Goal: Information Seeking & Learning: Learn about a topic

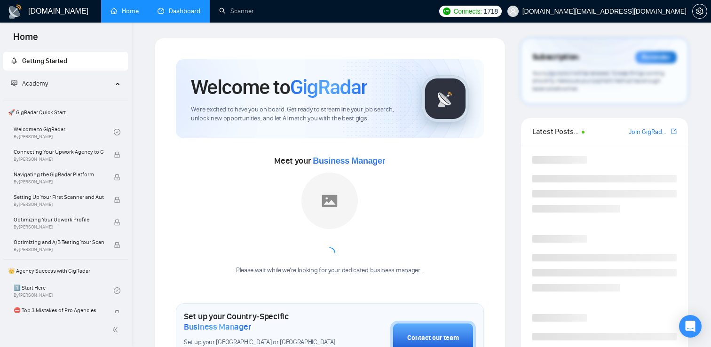
click at [175, 8] on link "Dashboard" at bounding box center [178, 11] width 43 height 8
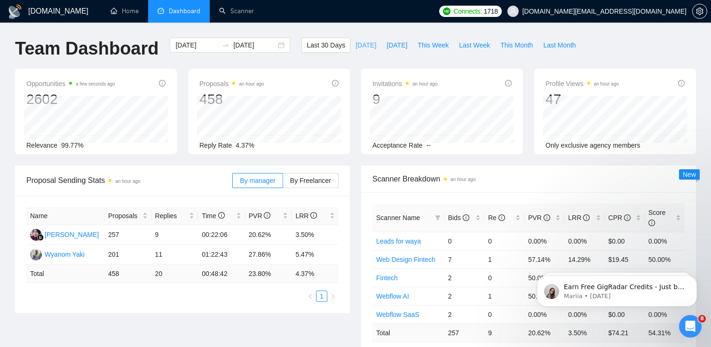
click at [357, 44] on span "[DATE]" at bounding box center [365, 45] width 21 height 10
type input "[DATE]"
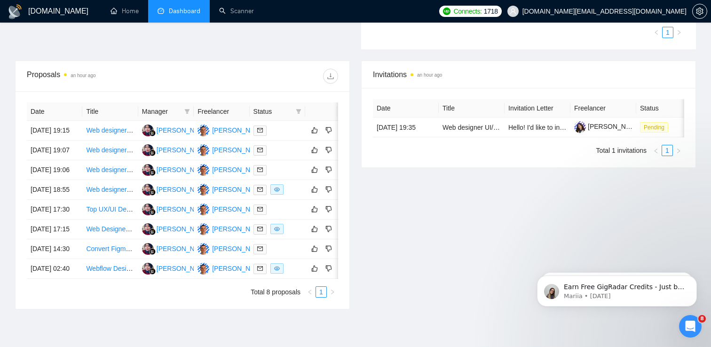
scroll to position [287, 0]
click at [279, 175] on div at bounding box center [277, 169] width 48 height 11
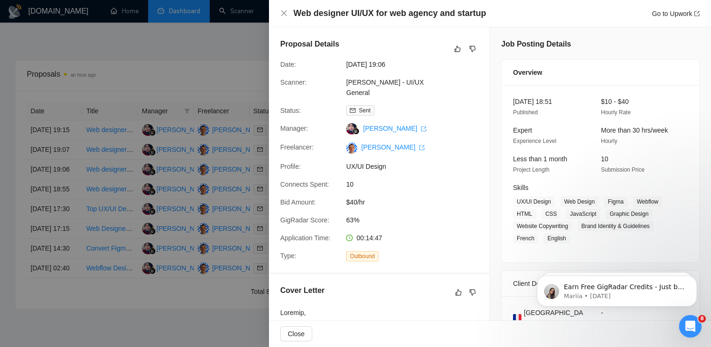
click at [52, 200] on div at bounding box center [355, 173] width 711 height 347
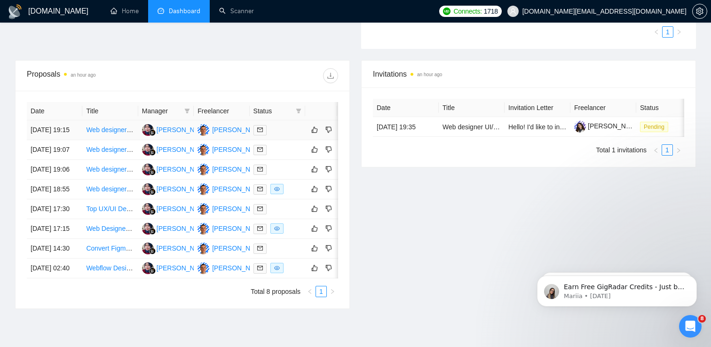
click at [117, 133] on link "Web designer UI/UX for web agency and startup" at bounding box center [156, 130] width 141 height 8
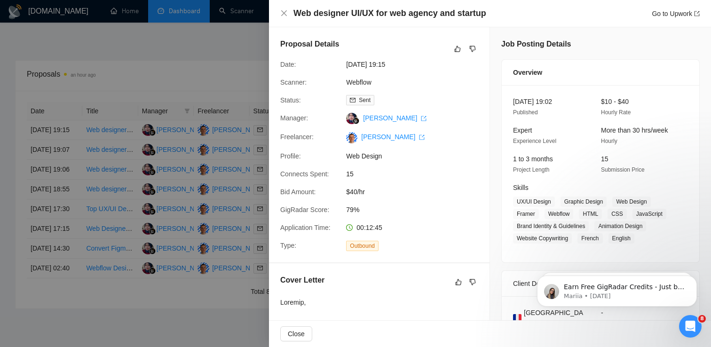
click at [113, 153] on div at bounding box center [355, 173] width 711 height 347
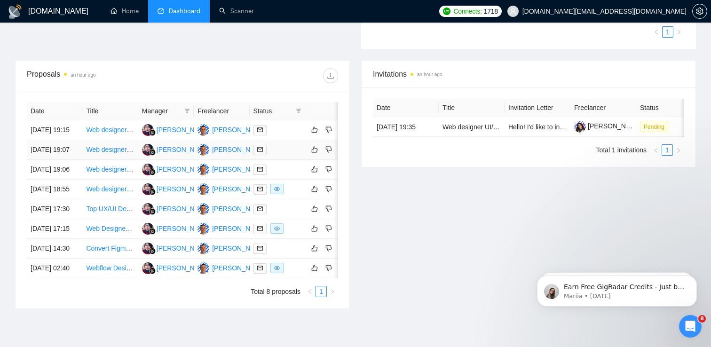
click at [112, 153] on link "Web designer UI/UX for web agency and startup" at bounding box center [156, 150] width 141 height 8
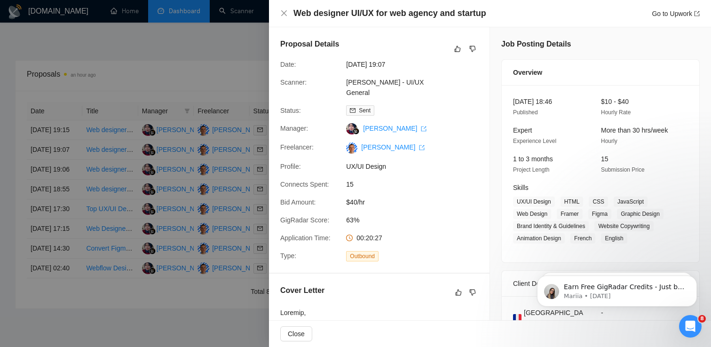
click at [218, 70] on div at bounding box center [355, 173] width 711 height 347
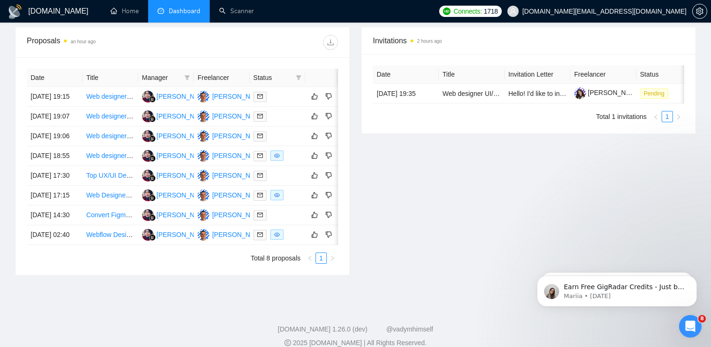
scroll to position [324, 0]
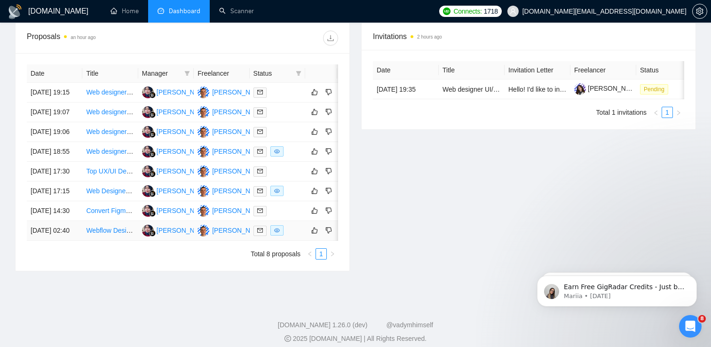
click at [128, 241] on td "Webflow Designer & Developer for Dental Website Updates" at bounding box center [109, 231] width 55 height 20
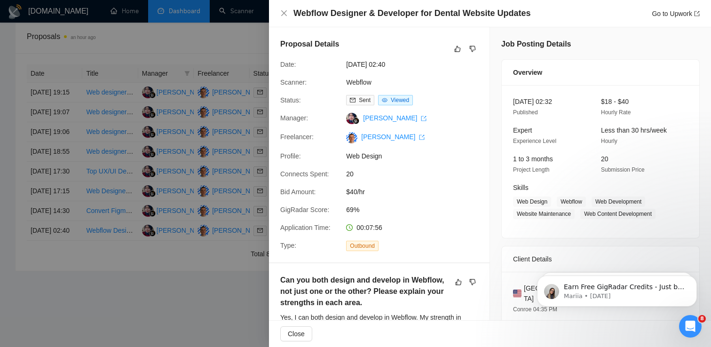
click at [35, 222] on div at bounding box center [355, 173] width 711 height 347
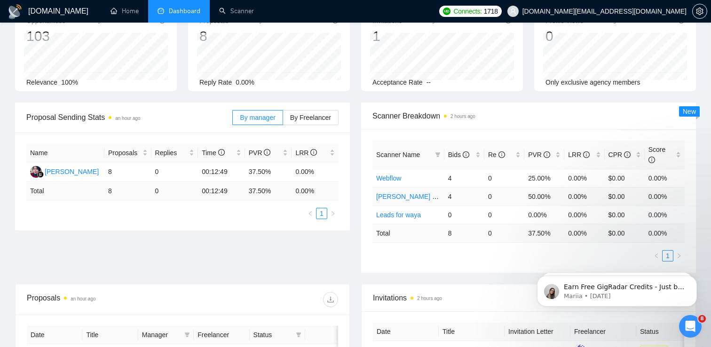
scroll to position [0, 0]
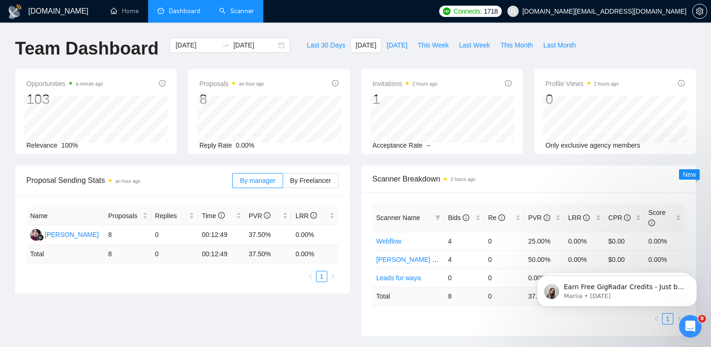
click at [249, 13] on link "Scanner" at bounding box center [236, 11] width 35 height 8
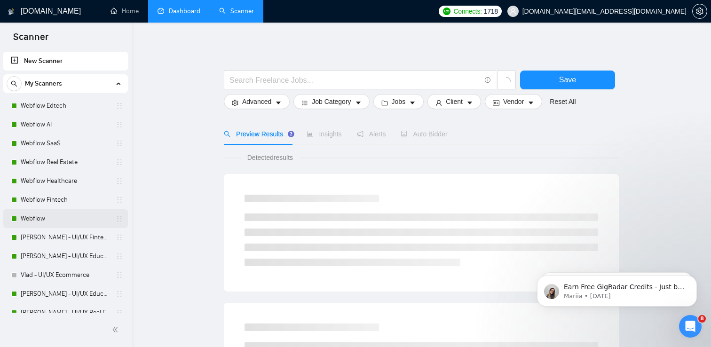
click at [39, 219] on link "Webflow" at bounding box center [65, 218] width 89 height 19
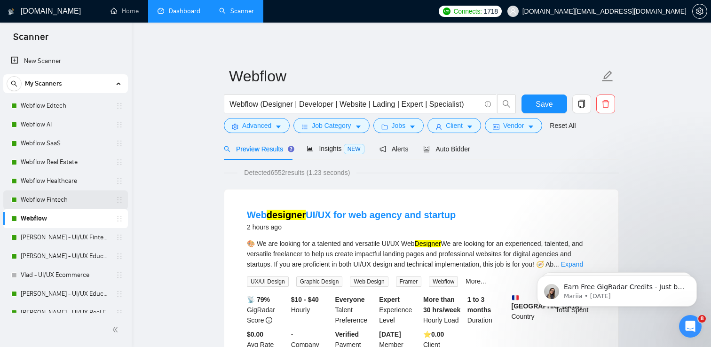
click at [54, 202] on link "Webflow Fintech" at bounding box center [65, 199] width 89 height 19
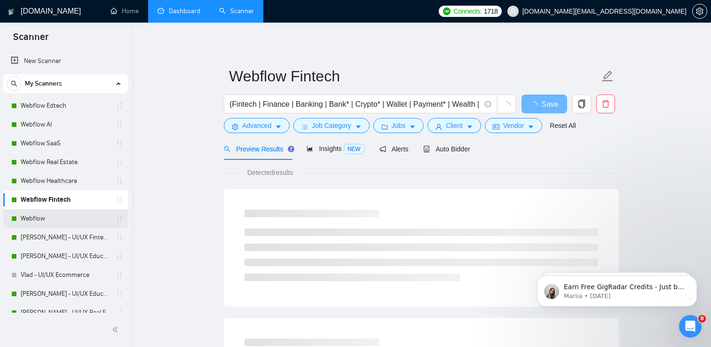
click at [52, 219] on link "Webflow" at bounding box center [65, 218] width 89 height 19
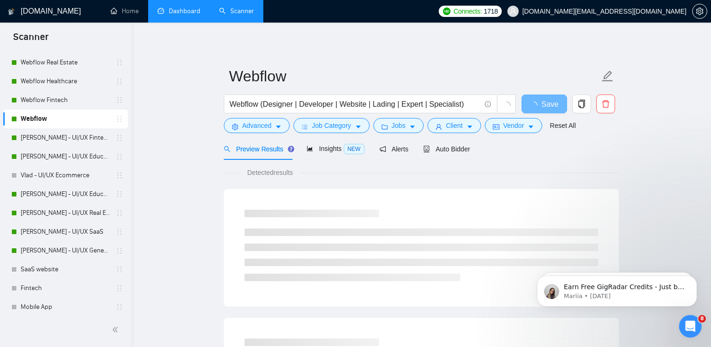
scroll to position [101, 0]
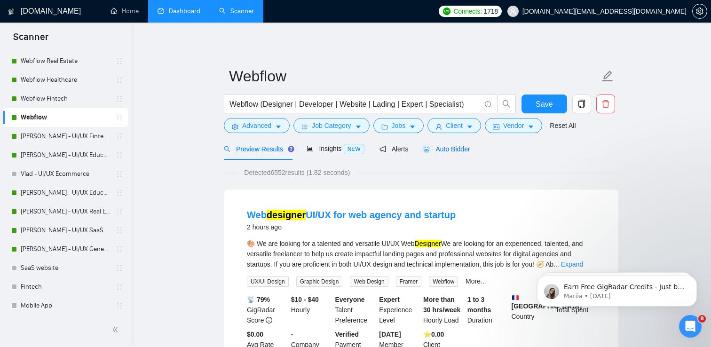
click at [461, 145] on span "Auto Bidder" at bounding box center [446, 149] width 47 height 8
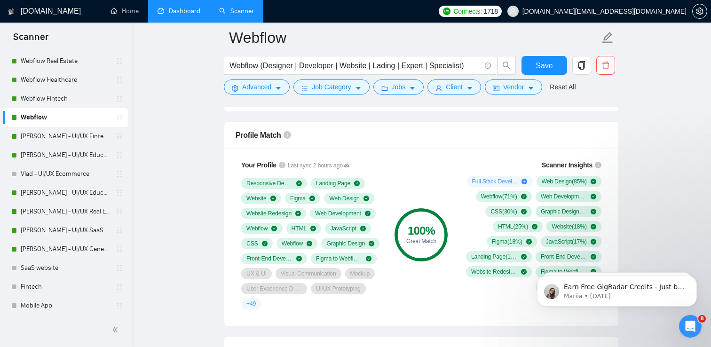
scroll to position [598, 0]
click at [61, 232] on link "[PERSON_NAME] - UI/UX SaaS" at bounding box center [65, 230] width 89 height 19
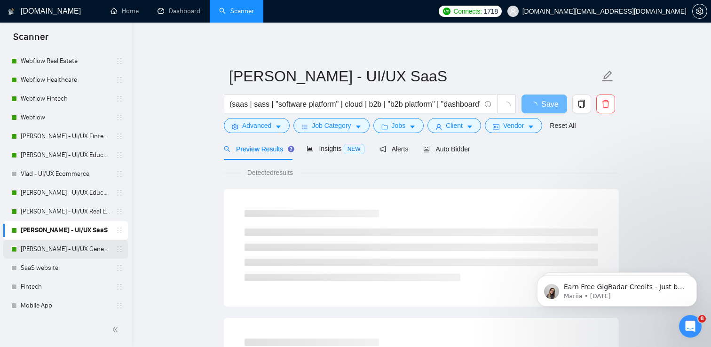
click at [59, 251] on link "[PERSON_NAME] - UI/UX General" at bounding box center [65, 249] width 89 height 19
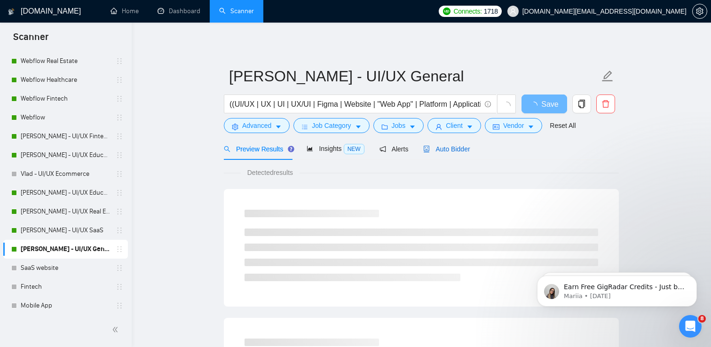
click at [448, 148] on span "Auto Bidder" at bounding box center [446, 149] width 47 height 8
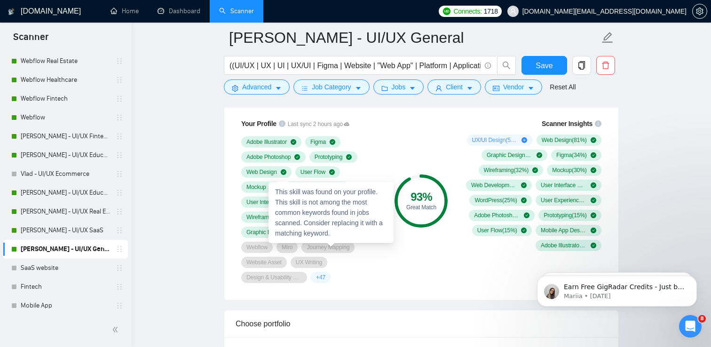
scroll to position [629, 0]
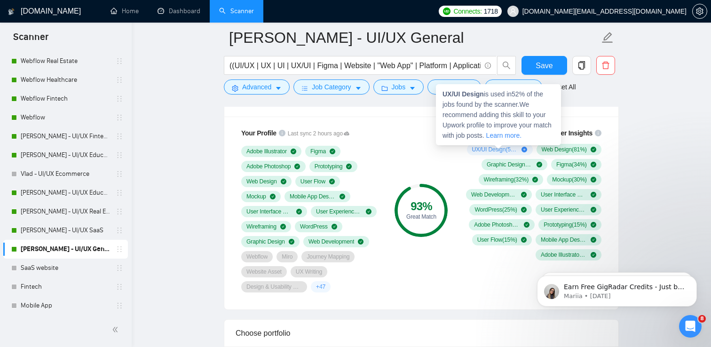
click at [487, 149] on span "UX/UI Design ( 52 %)" at bounding box center [495, 150] width 46 height 8
drag, startPoint x: 484, startPoint y: 96, endPoint x: 442, endPoint y: 95, distance: 41.8
click at [442, 95] on div "UX/UI Design is used in 52 % of the jobs found by the scanner. We recommend add…" at bounding box center [498, 114] width 125 height 61
copy strong "UX/UI Design"
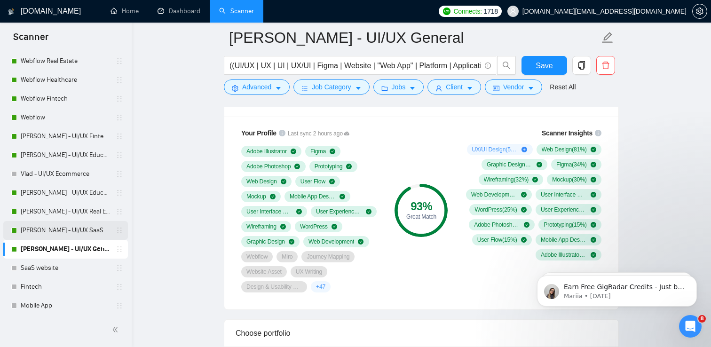
click at [86, 229] on link "[PERSON_NAME] - UI/UX SaaS" at bounding box center [65, 230] width 89 height 19
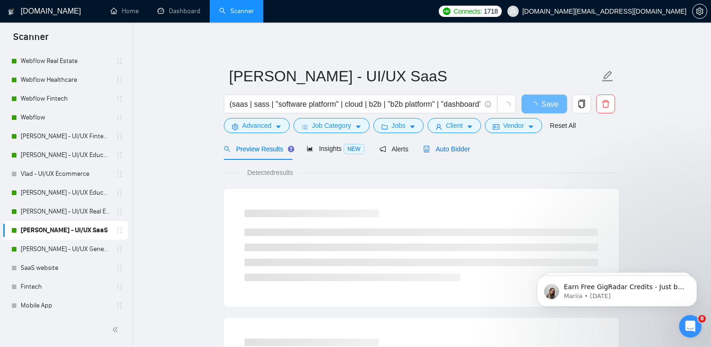
click at [458, 150] on span "Auto Bidder" at bounding box center [446, 149] width 47 height 8
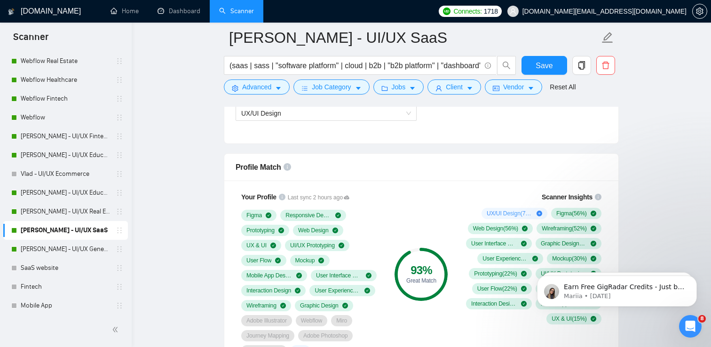
scroll to position [604, 0]
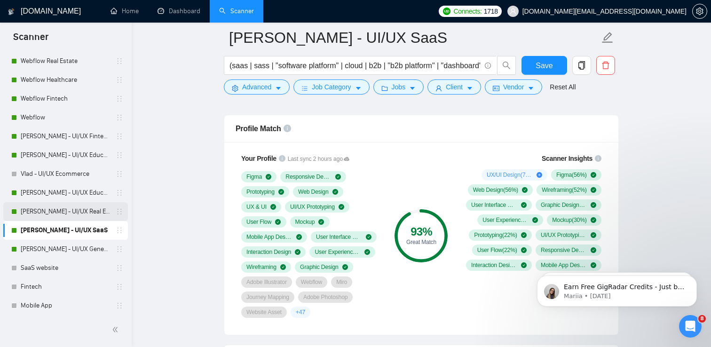
click at [55, 212] on link "[PERSON_NAME] - UI/UX Real Estate" at bounding box center [65, 211] width 89 height 19
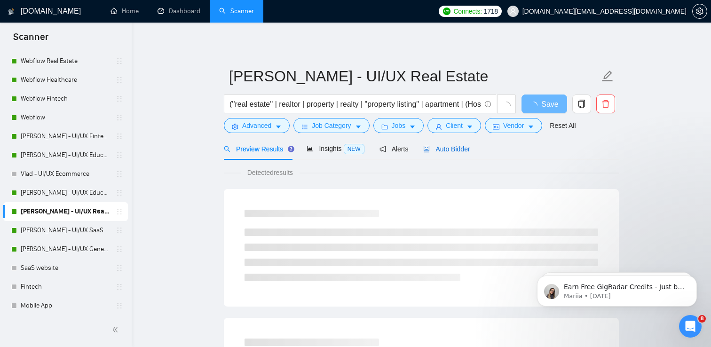
click at [460, 148] on span "Auto Bidder" at bounding box center [446, 149] width 47 height 8
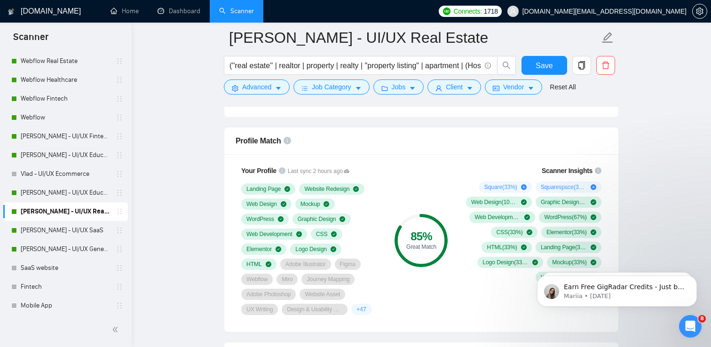
scroll to position [592, 0]
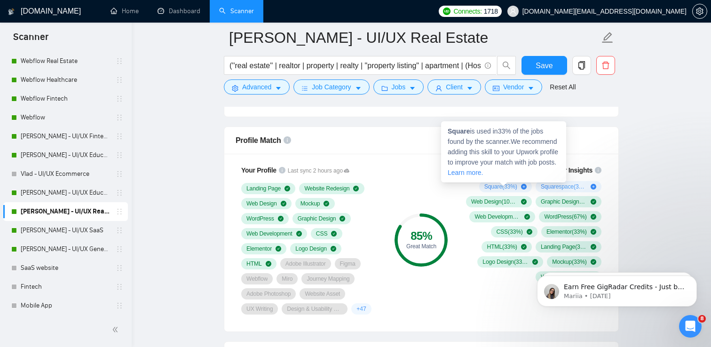
drag, startPoint x: 498, startPoint y: 188, endPoint x: 478, endPoint y: 189, distance: 19.7
click at [479, 189] on div "Square ( 33 %)" at bounding box center [505, 186] width 53 height 11
drag, startPoint x: 479, startPoint y: 187, endPoint x: 492, endPoint y: 187, distance: 13.6
click at [492, 187] on div "Square ( 33 %)" at bounding box center [505, 186] width 53 height 11
drag, startPoint x: 471, startPoint y: 133, endPoint x: 449, endPoint y: 132, distance: 22.1
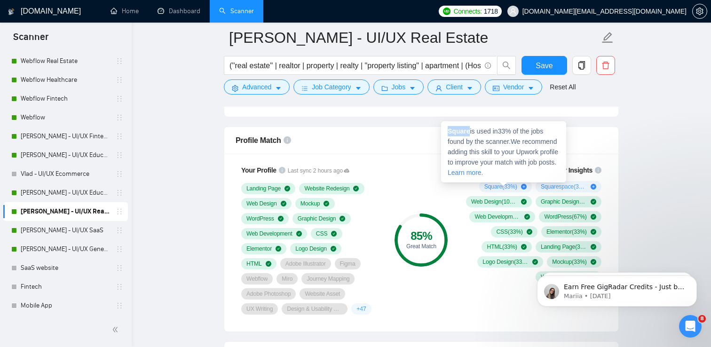
click at [449, 132] on span "Square is used in 33 % of the jobs found by the scanner. We recommend adding th…" at bounding box center [502, 151] width 110 height 49
copy strong "Square"
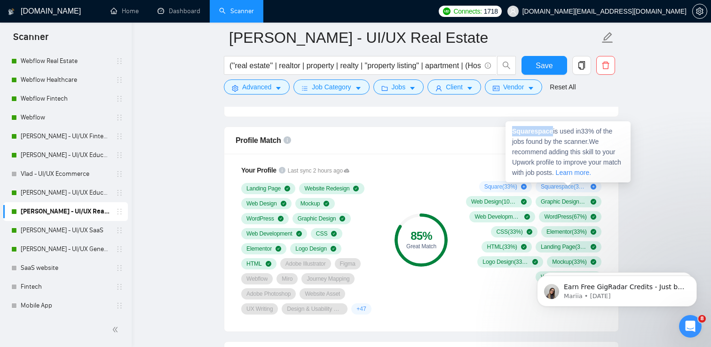
drag, startPoint x: 553, startPoint y: 134, endPoint x: 513, endPoint y: 128, distance: 40.9
click at [513, 128] on strong "Squarespace" at bounding box center [532, 131] width 41 height 8
copy strong "Squarespace"
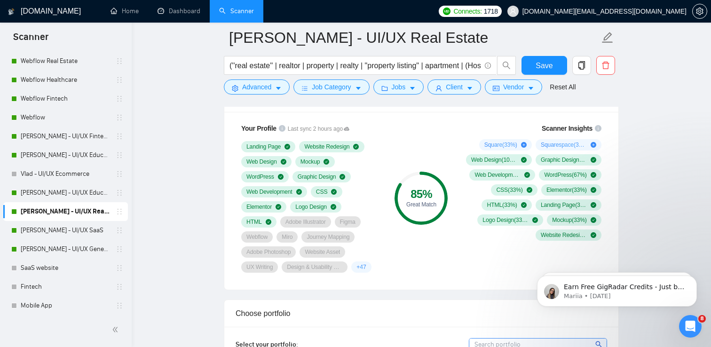
scroll to position [631, 0]
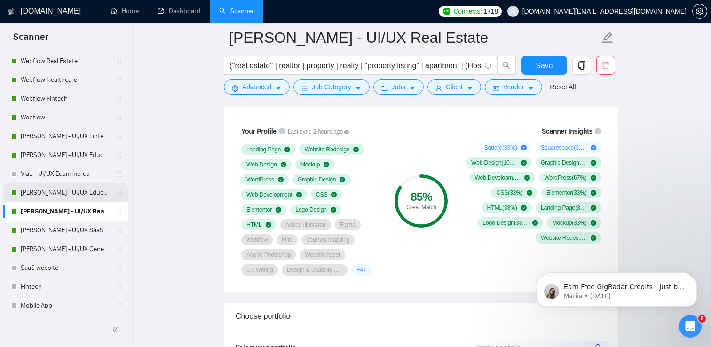
click at [58, 193] on link "[PERSON_NAME] - UI/UX Education" at bounding box center [65, 192] width 89 height 19
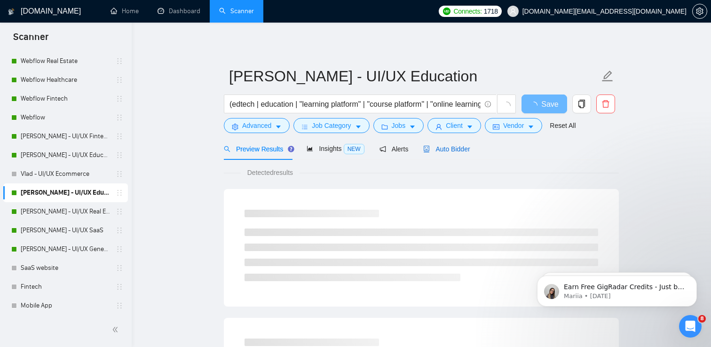
click at [447, 146] on span "Auto Bidder" at bounding box center [446, 149] width 47 height 8
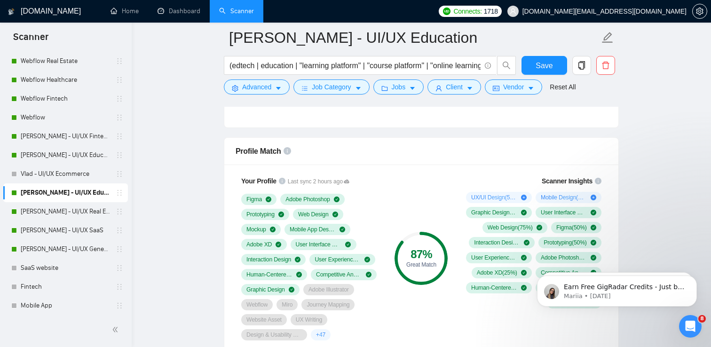
scroll to position [585, 0]
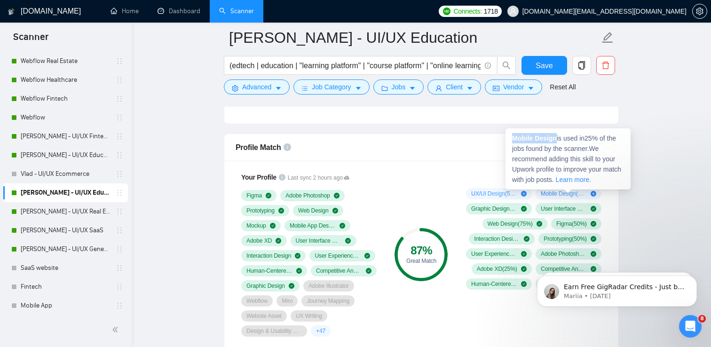
drag, startPoint x: 557, startPoint y: 139, endPoint x: 515, endPoint y: 137, distance: 42.3
click at [515, 137] on strong "Mobile Design" at bounding box center [534, 138] width 45 height 8
copy strong "Mobile Design"
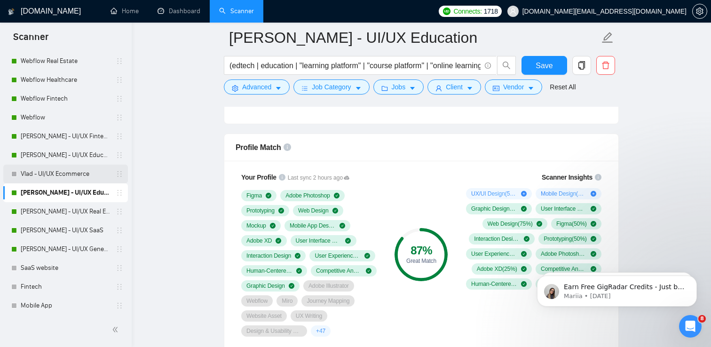
click at [71, 177] on link "Vlad - UI/UX Ecommerce" at bounding box center [65, 173] width 89 height 19
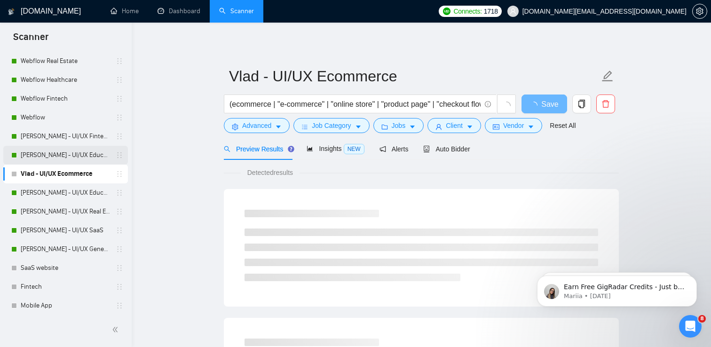
click at [84, 156] on link "[PERSON_NAME] - UI/UX Education" at bounding box center [65, 155] width 89 height 19
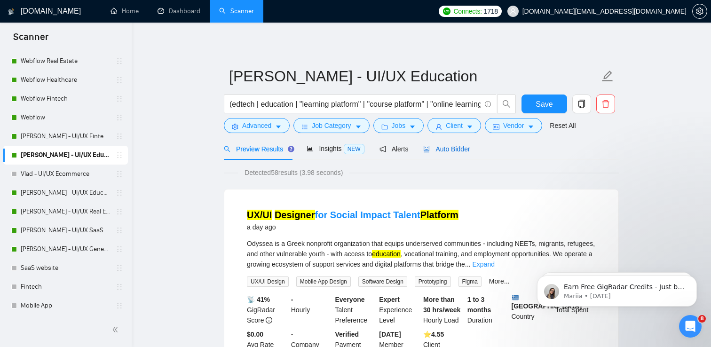
click at [454, 150] on span "Auto Bidder" at bounding box center [446, 149] width 47 height 8
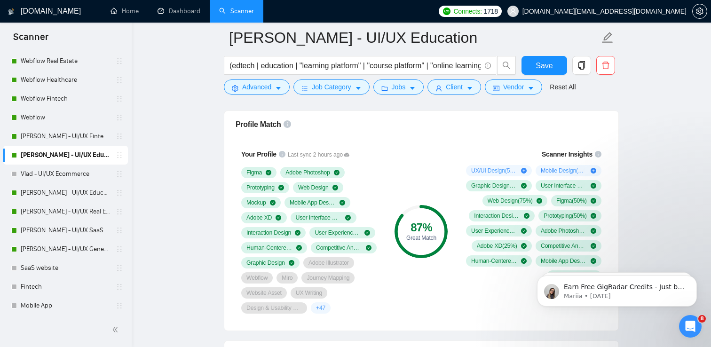
scroll to position [609, 0]
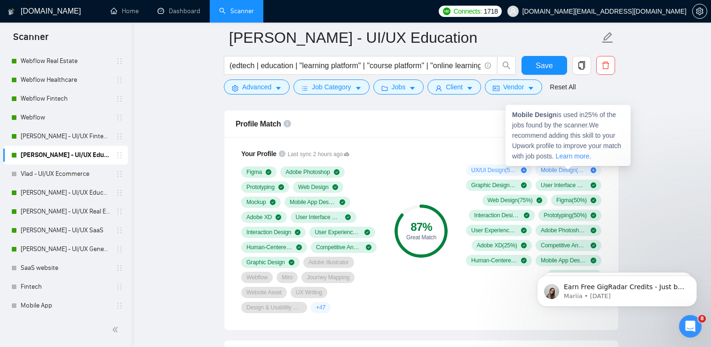
click at [591, 158] on link "Learn more." at bounding box center [572, 156] width 35 height 8
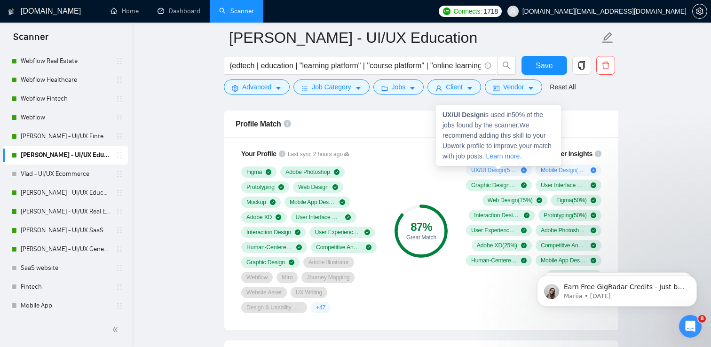
click at [523, 171] on icon "plus-circle" at bounding box center [524, 170] width 6 height 6
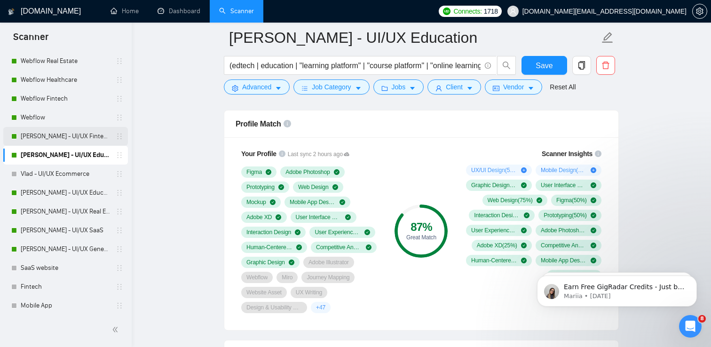
click at [72, 139] on link "[PERSON_NAME] - UI/UX Fintech" at bounding box center [65, 136] width 89 height 19
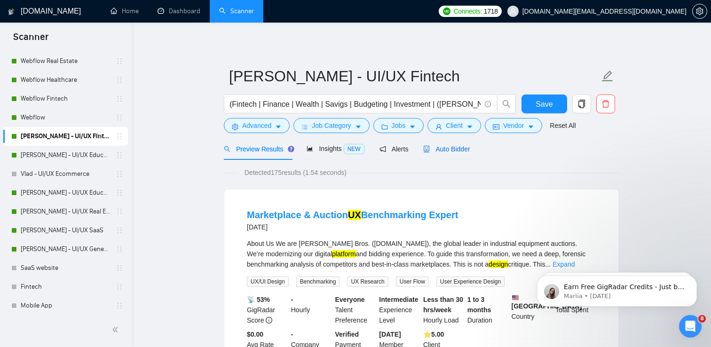
click at [460, 147] on span "Auto Bidder" at bounding box center [446, 149] width 47 height 8
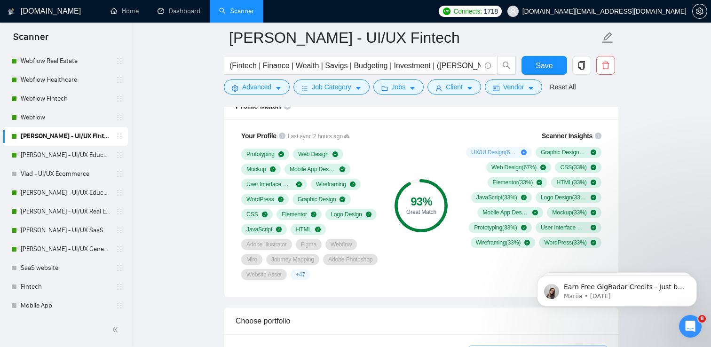
scroll to position [631, 0]
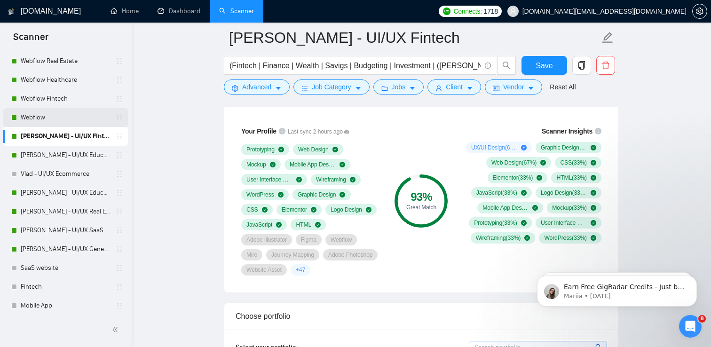
click at [39, 113] on link "Webflow" at bounding box center [65, 117] width 89 height 19
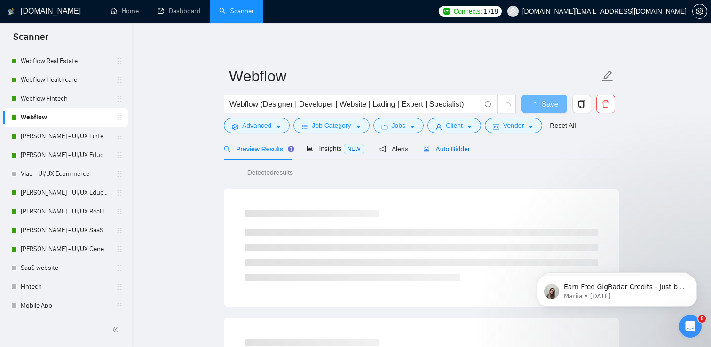
click at [446, 146] on span "Auto Bidder" at bounding box center [446, 149] width 47 height 8
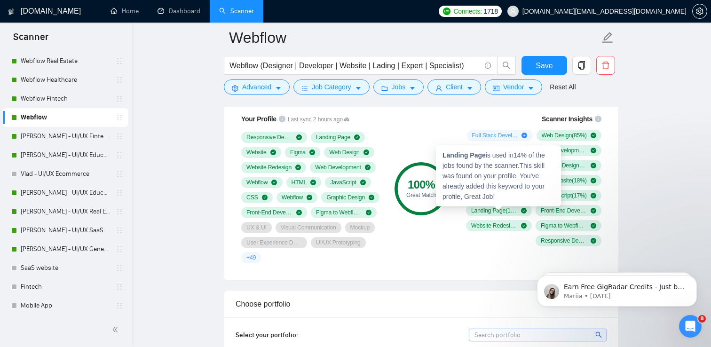
scroll to position [624, 0]
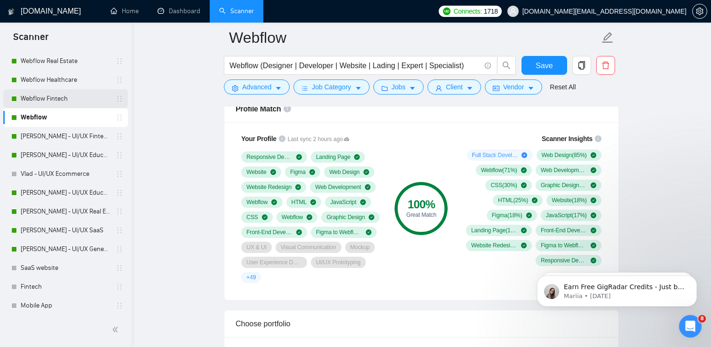
click at [31, 101] on link "Webflow Fintech" at bounding box center [65, 98] width 89 height 19
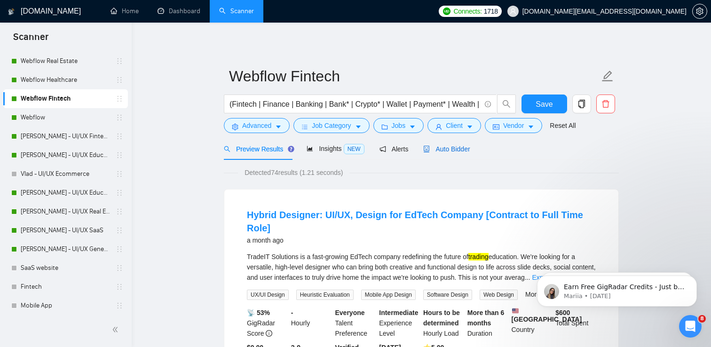
click at [449, 147] on span "Auto Bidder" at bounding box center [446, 149] width 47 height 8
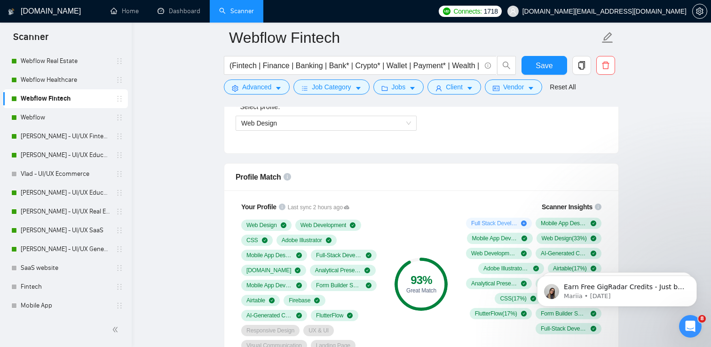
scroll to position [565, 0]
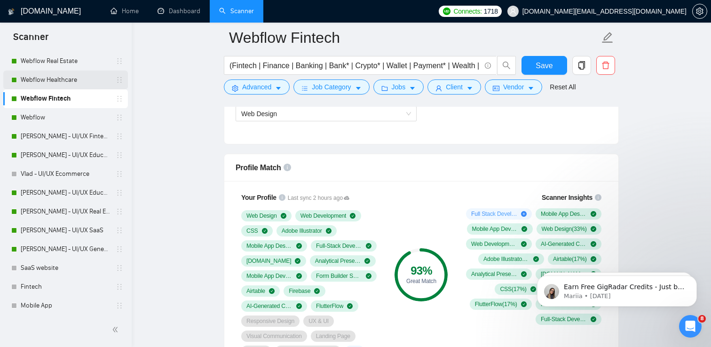
click at [88, 80] on link "Webflow Healthcare" at bounding box center [65, 79] width 89 height 19
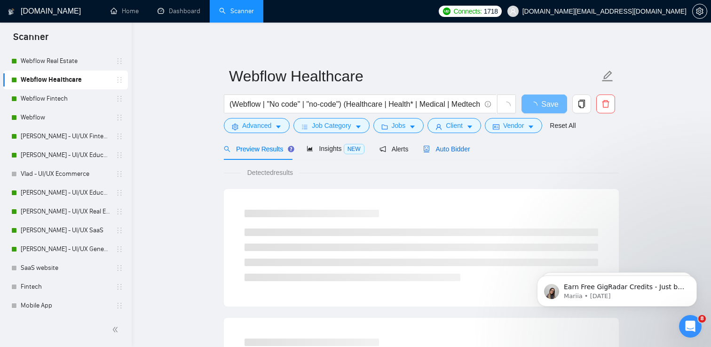
click at [455, 144] on div "Auto Bidder" at bounding box center [446, 149] width 47 height 10
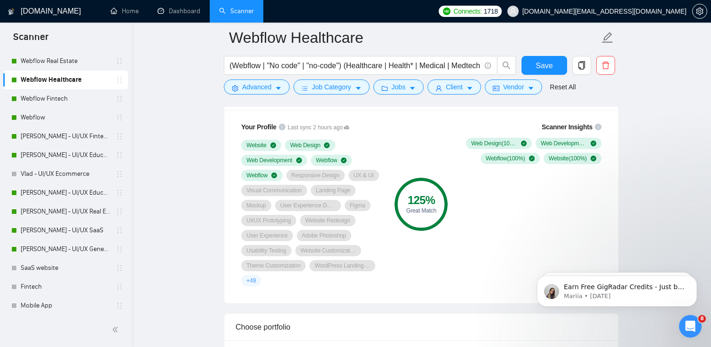
scroll to position [638, 0]
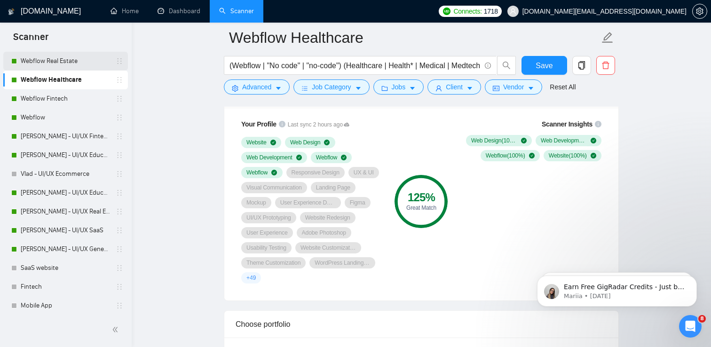
click at [72, 64] on link "Webflow Real Estate" at bounding box center [65, 61] width 89 height 19
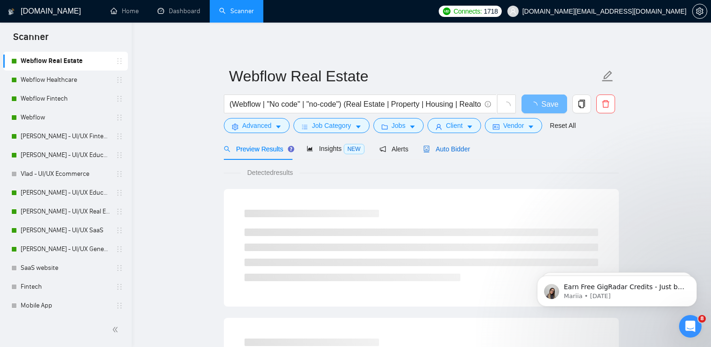
click at [462, 148] on span "Auto Bidder" at bounding box center [446, 149] width 47 height 8
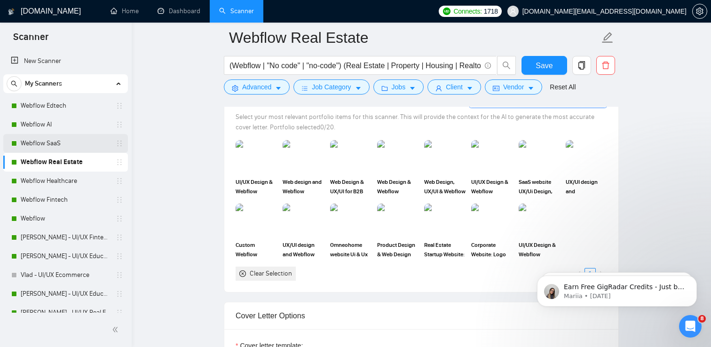
click at [64, 138] on link "Webflow SaaS" at bounding box center [65, 143] width 89 height 19
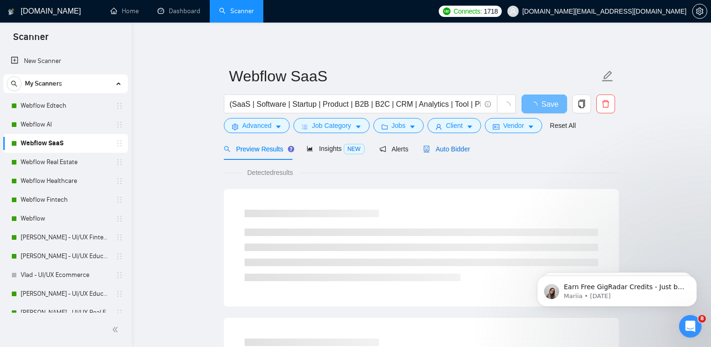
click at [469, 149] on span "Auto Bidder" at bounding box center [446, 149] width 47 height 8
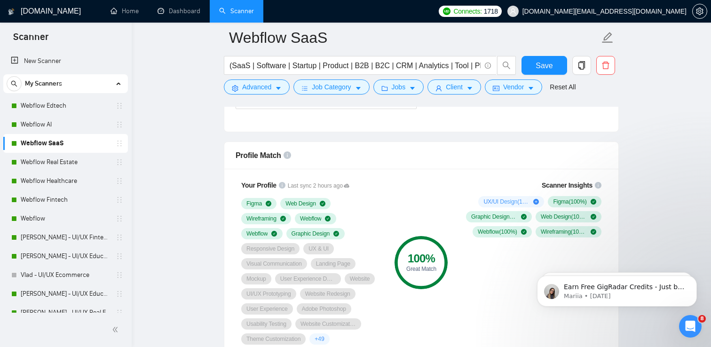
scroll to position [589, 0]
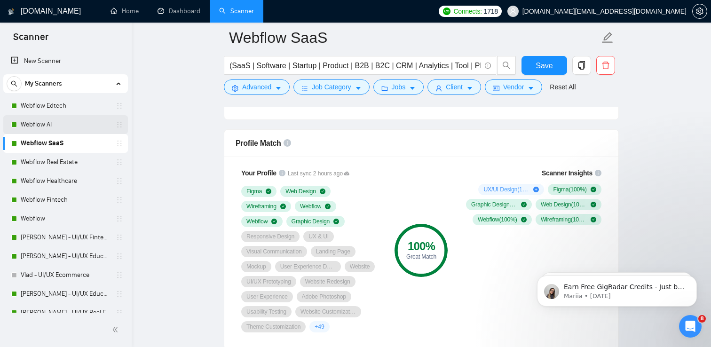
click at [58, 122] on link "Webflow AI" at bounding box center [65, 124] width 89 height 19
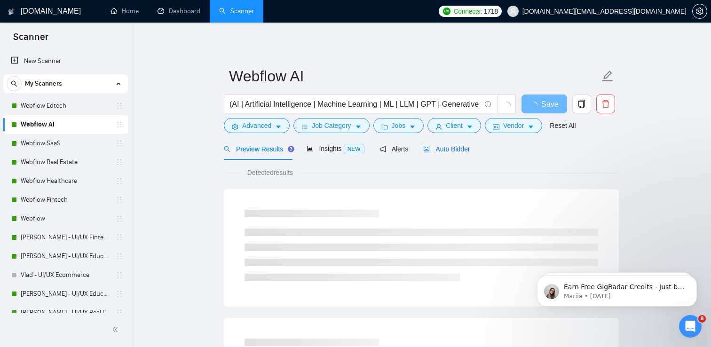
click at [451, 146] on span "Auto Bidder" at bounding box center [446, 149] width 47 height 8
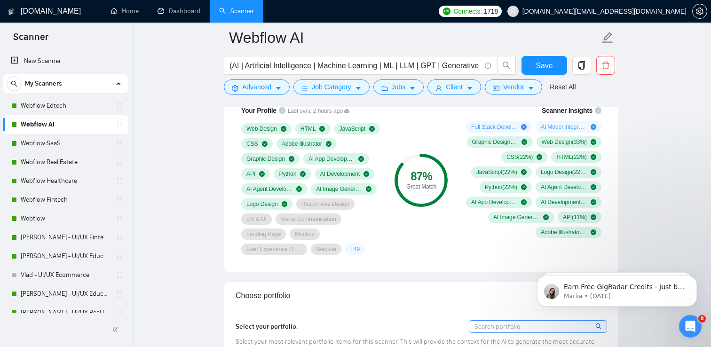
scroll to position [646, 0]
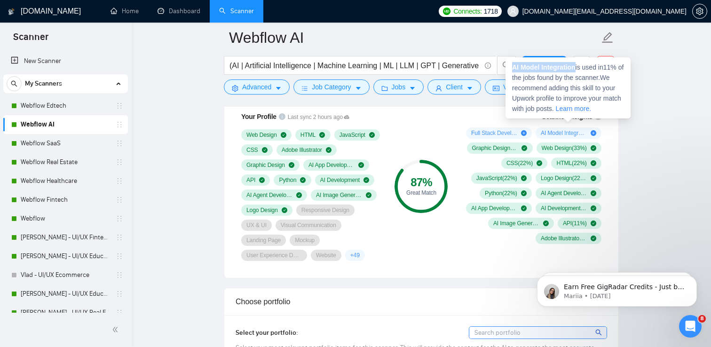
drag, startPoint x: 578, startPoint y: 69, endPoint x: 514, endPoint y: 69, distance: 63.9
click at [514, 69] on span "AI Model Integration is used in 11 % of the jobs found by the scanner. We recom…" at bounding box center [567, 87] width 111 height 49
copy strong "AI Model Integration"
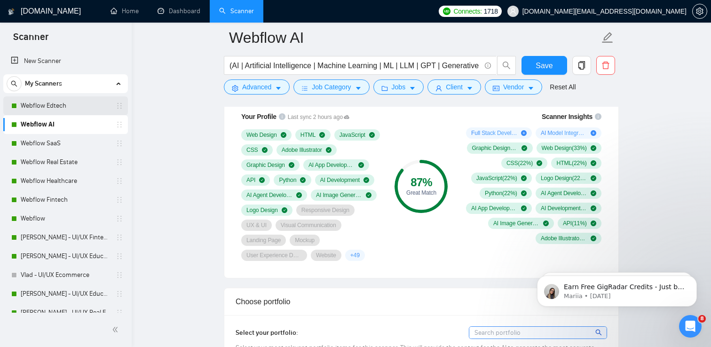
click at [75, 110] on link "Webflow Edtech" at bounding box center [65, 105] width 89 height 19
